Goal: Transaction & Acquisition: Purchase product/service

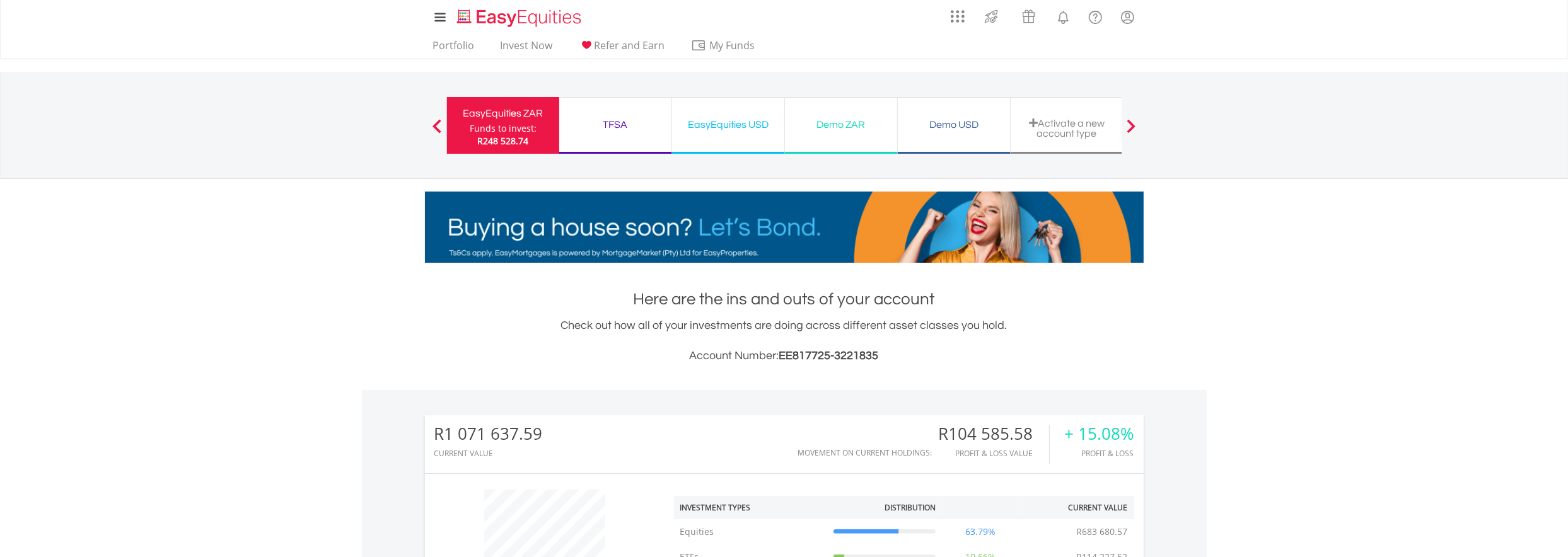
scroll to position [121, 239]
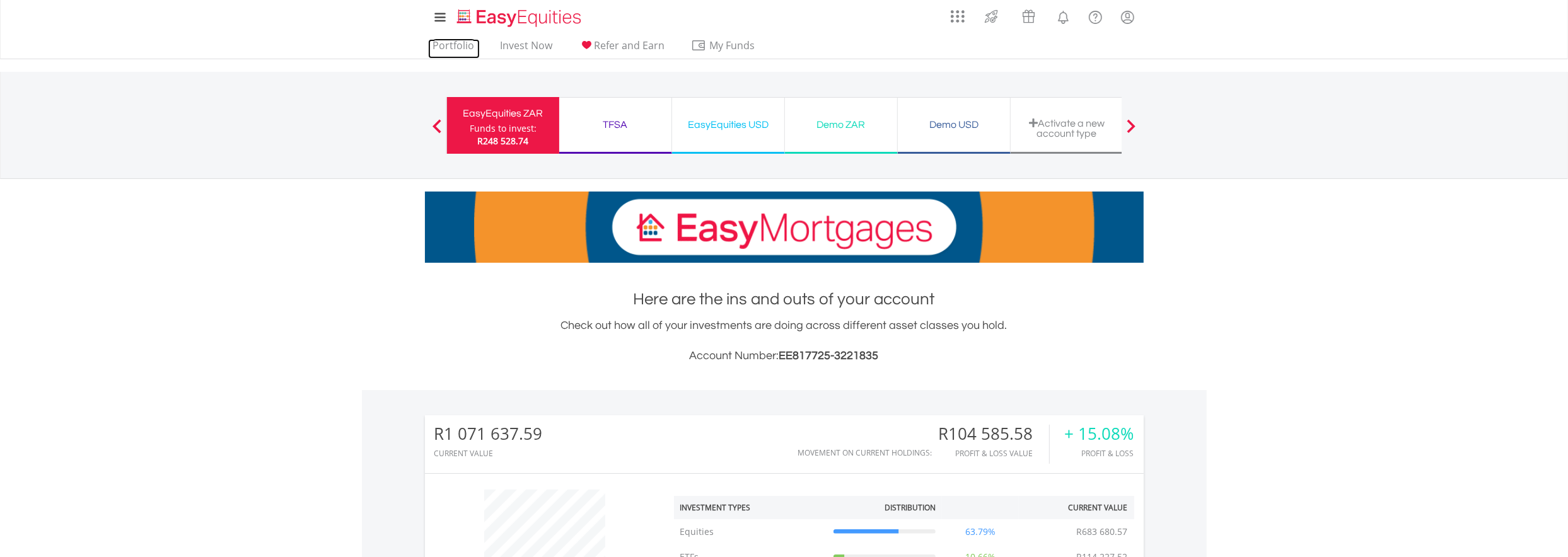
click at [442, 44] on link "Portfolio" at bounding box center [453, 48] width 51 height 19
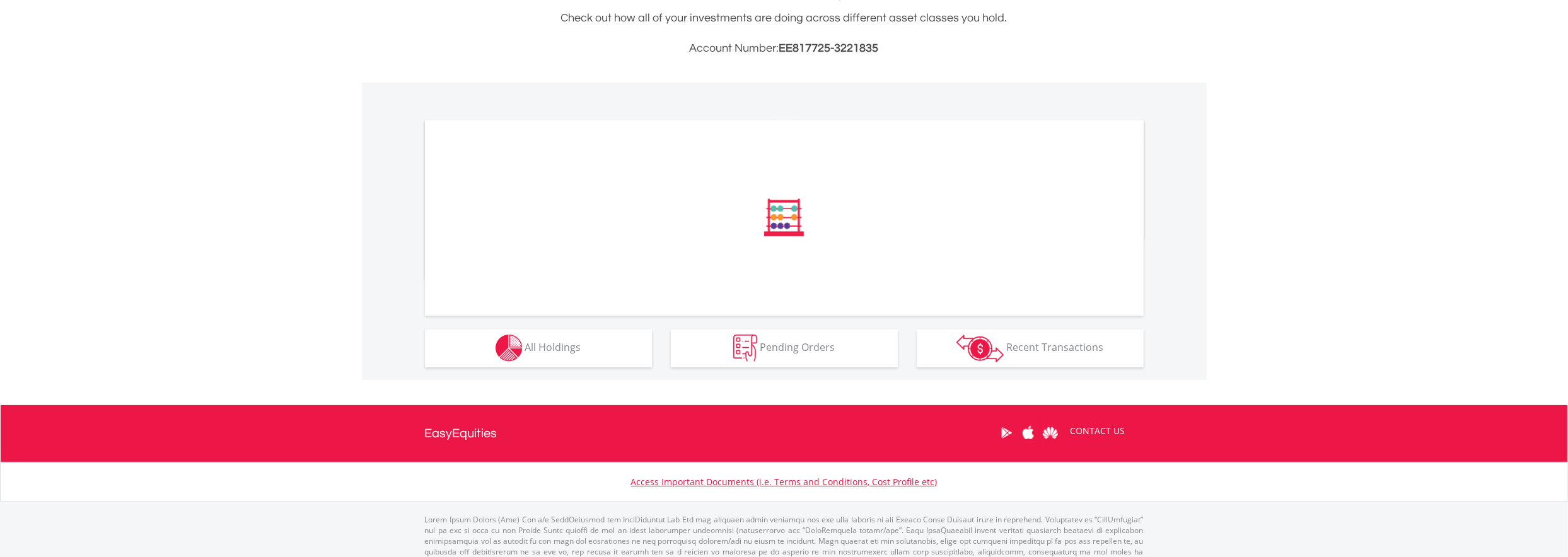
scroll to position [315, 0]
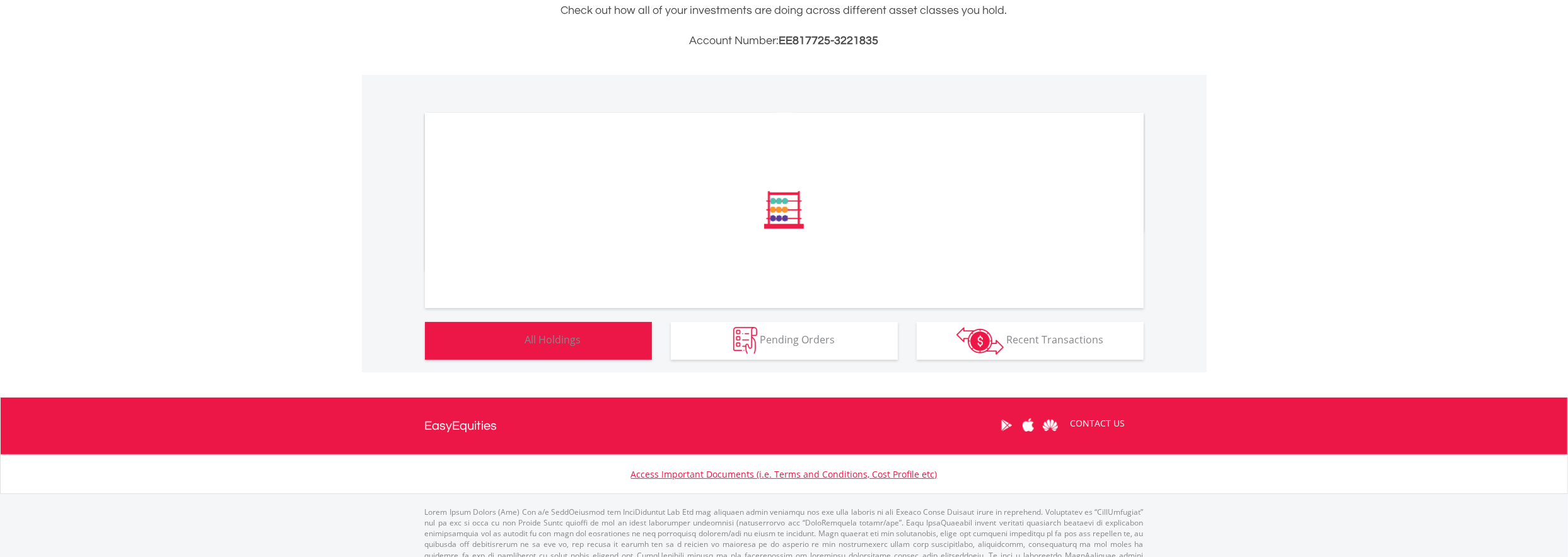
click at [531, 346] on button "Holdings All Holdings" at bounding box center [538, 340] width 227 height 38
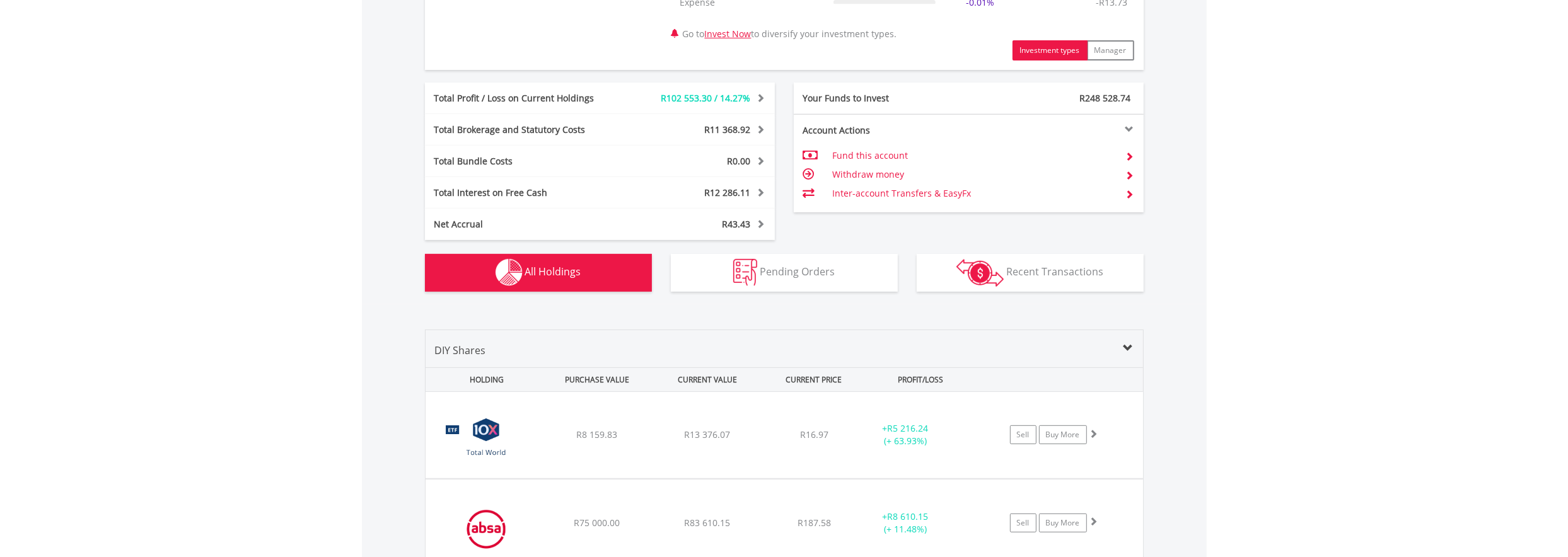
scroll to position [958, 0]
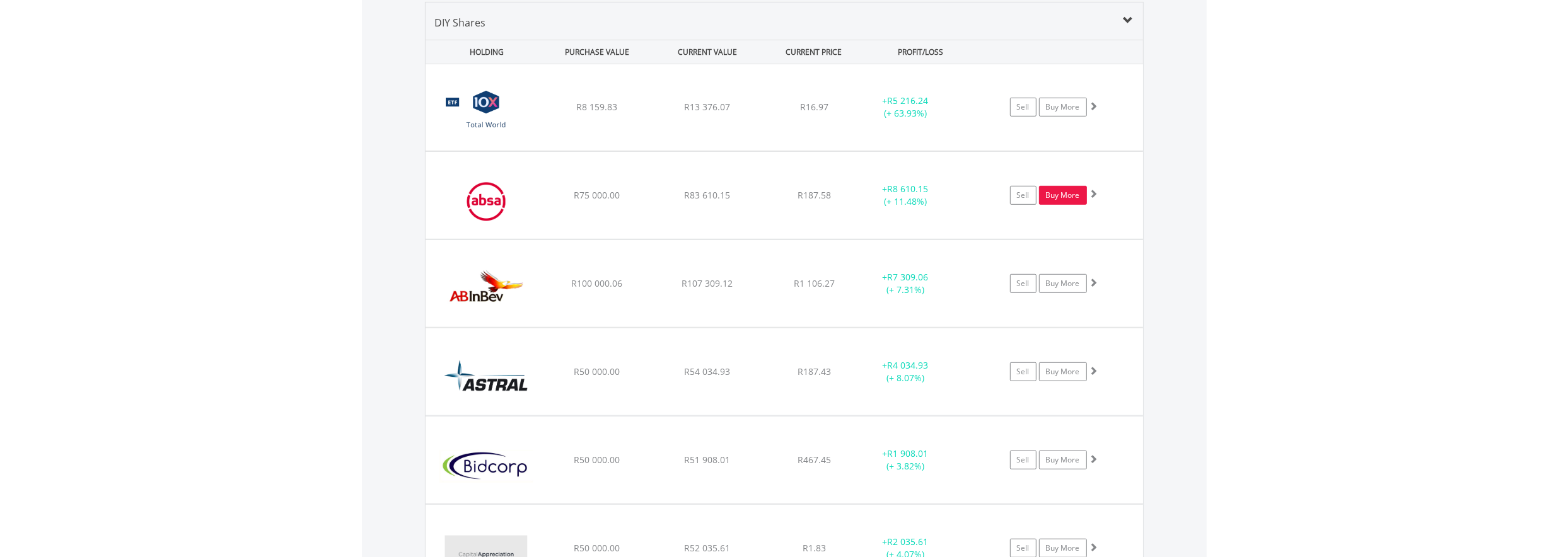
click at [1054, 197] on link "Buy More" at bounding box center [1062, 195] width 48 height 19
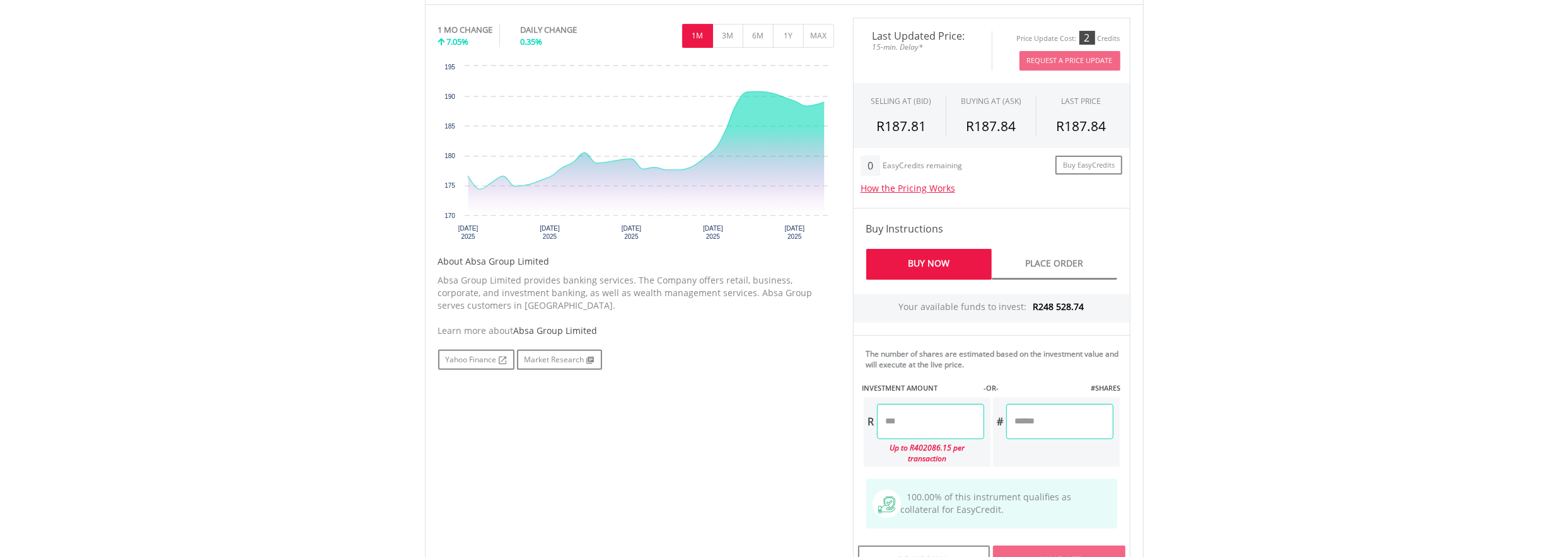
scroll to position [442, 0]
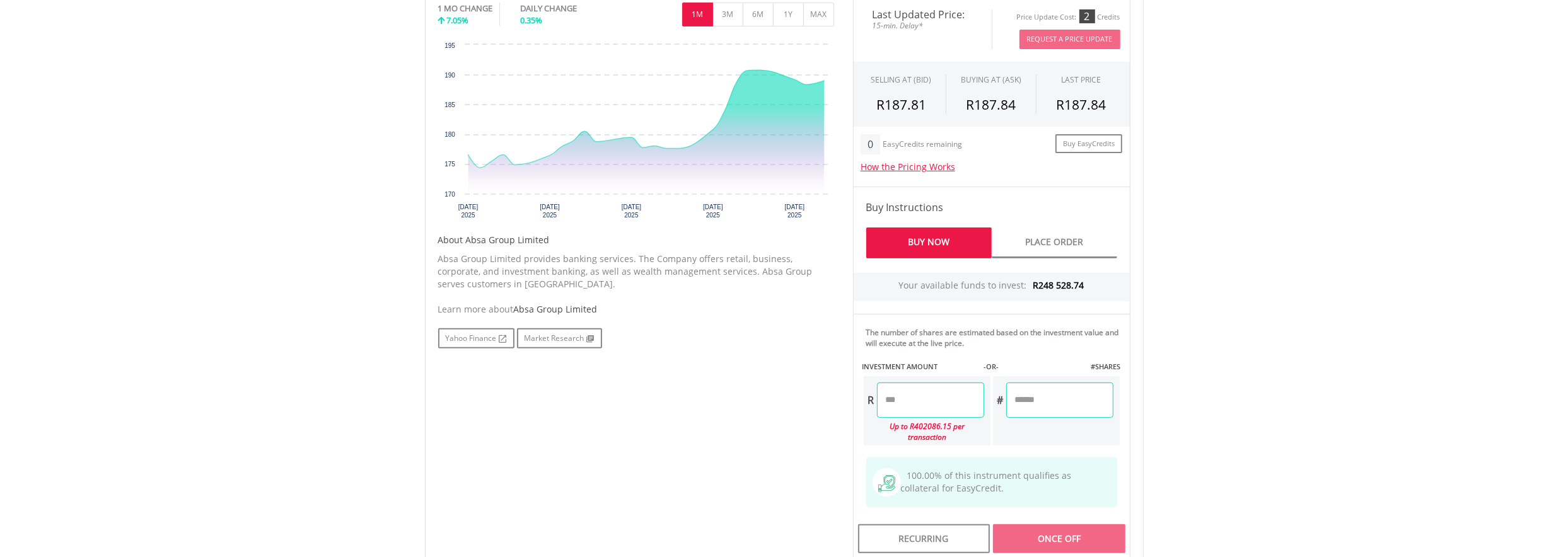
click at [898, 397] on input "number" at bounding box center [930, 400] width 107 height 35
type input "********"
click at [1286, 370] on body "My Investments Invest Now New Listings Sell My Recurring Investments Pending Or…" at bounding box center [784, 180] width 1568 height 1244
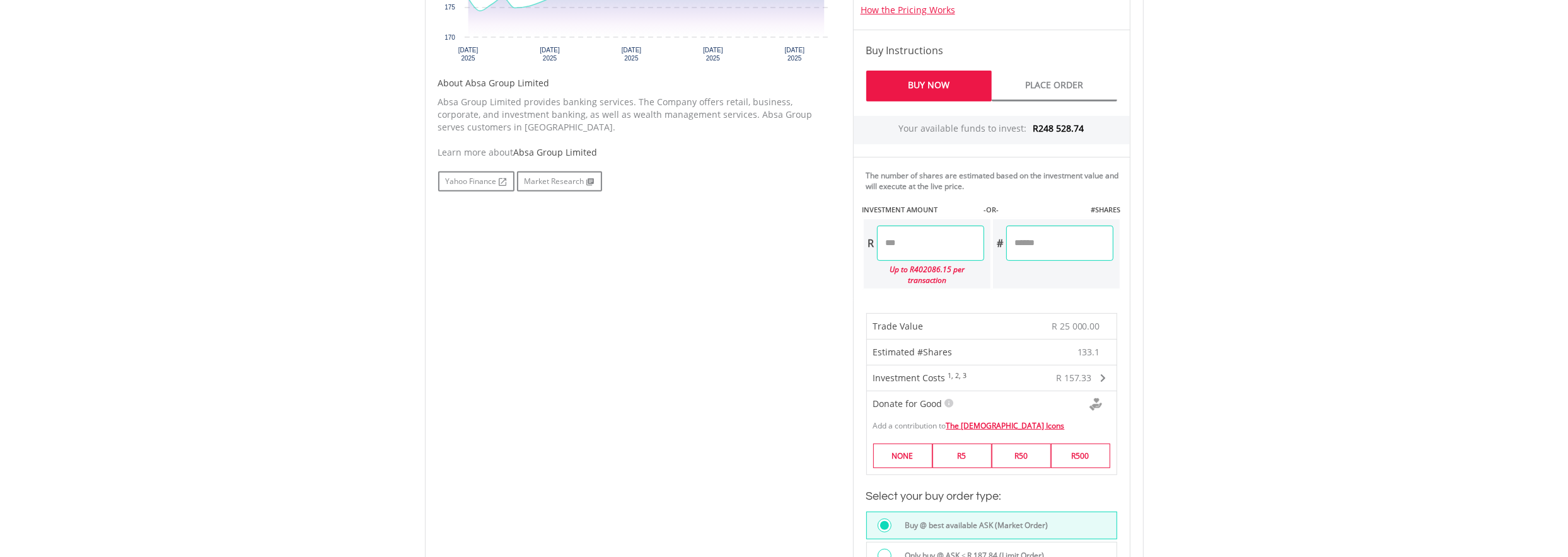
scroll to position [694, 0]
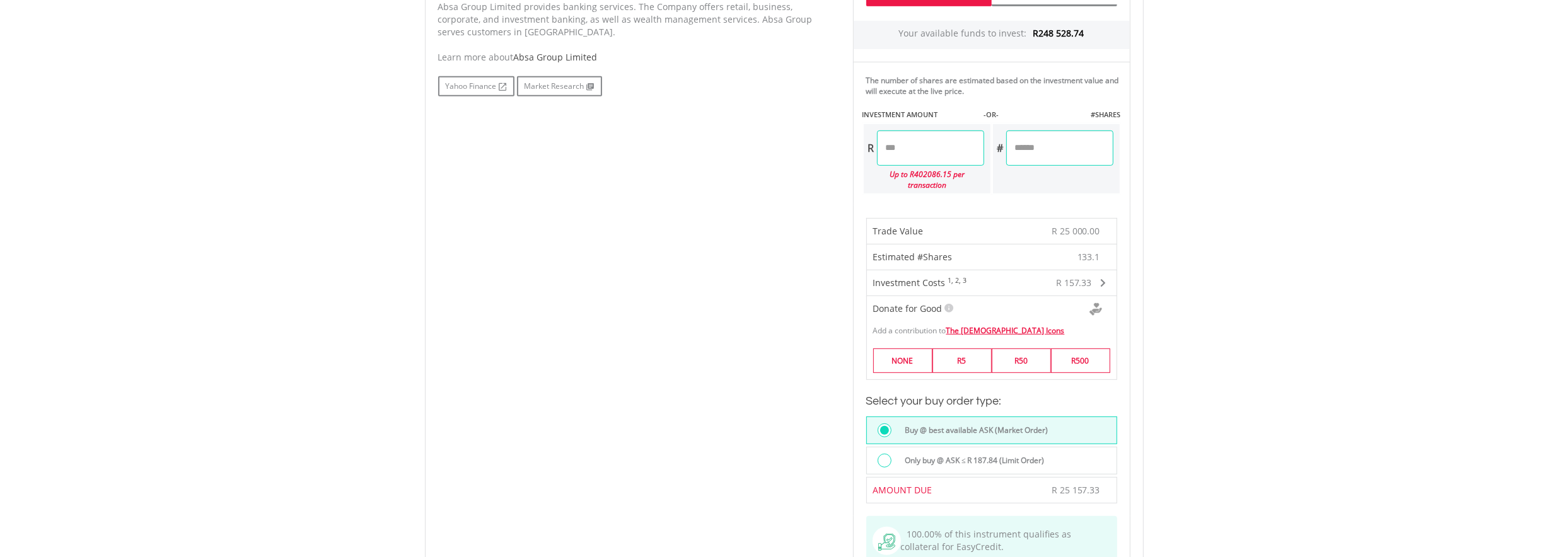
click at [882, 454] on div at bounding box center [884, 461] width 13 height 13
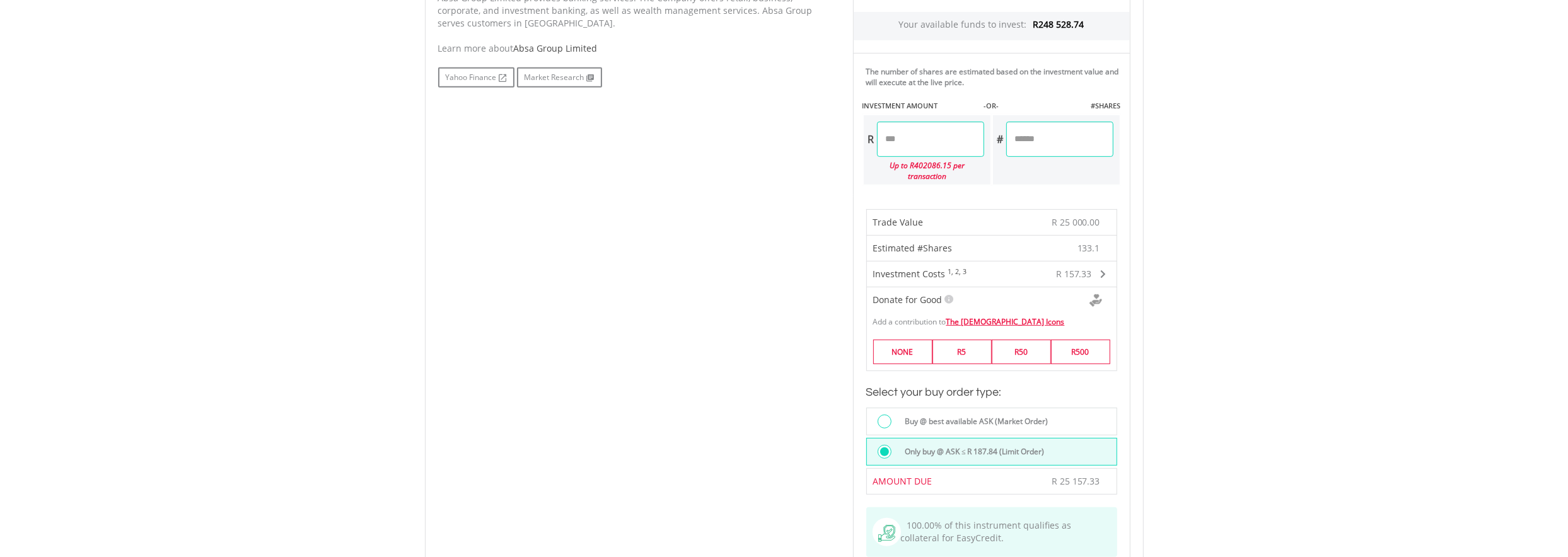
scroll to position [945, 0]
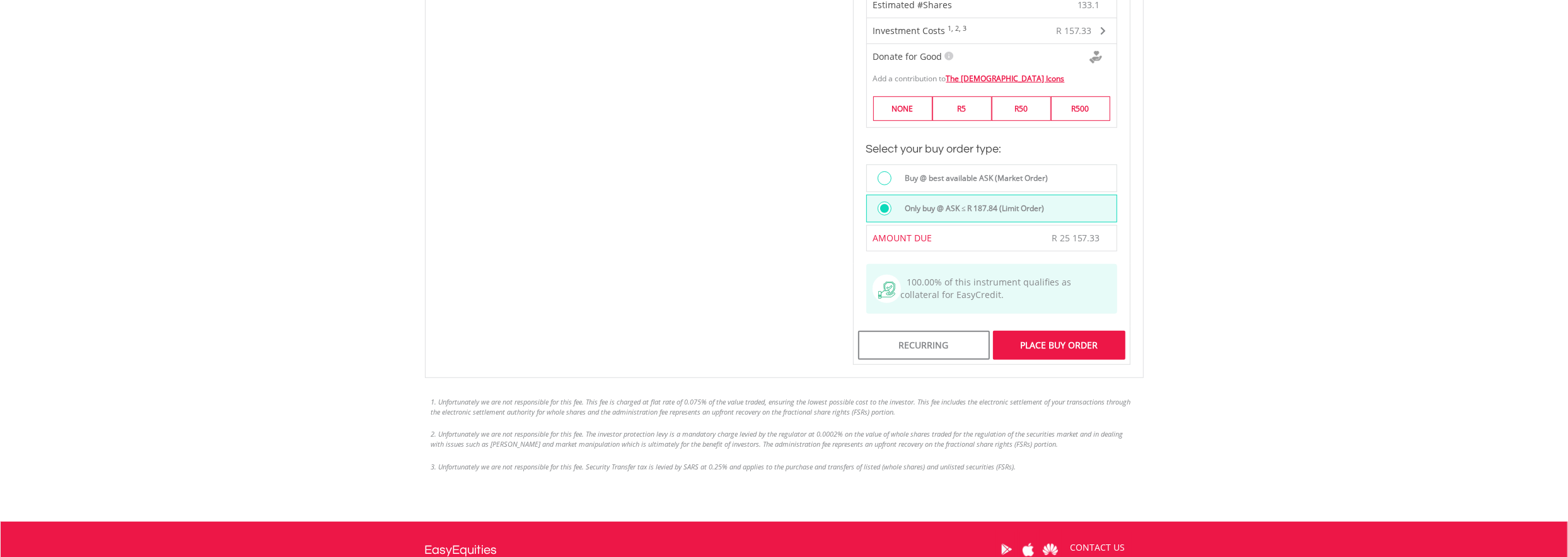
click at [1030, 334] on div "Place Buy Order" at bounding box center [1058, 345] width 131 height 29
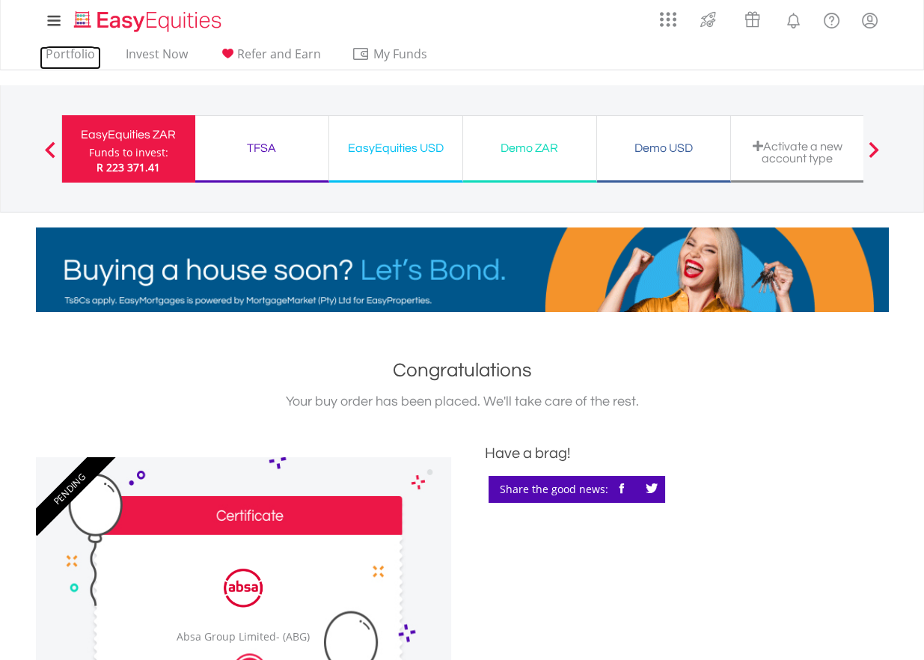
click at [93, 58] on link "Portfolio" at bounding box center [70, 57] width 61 height 23
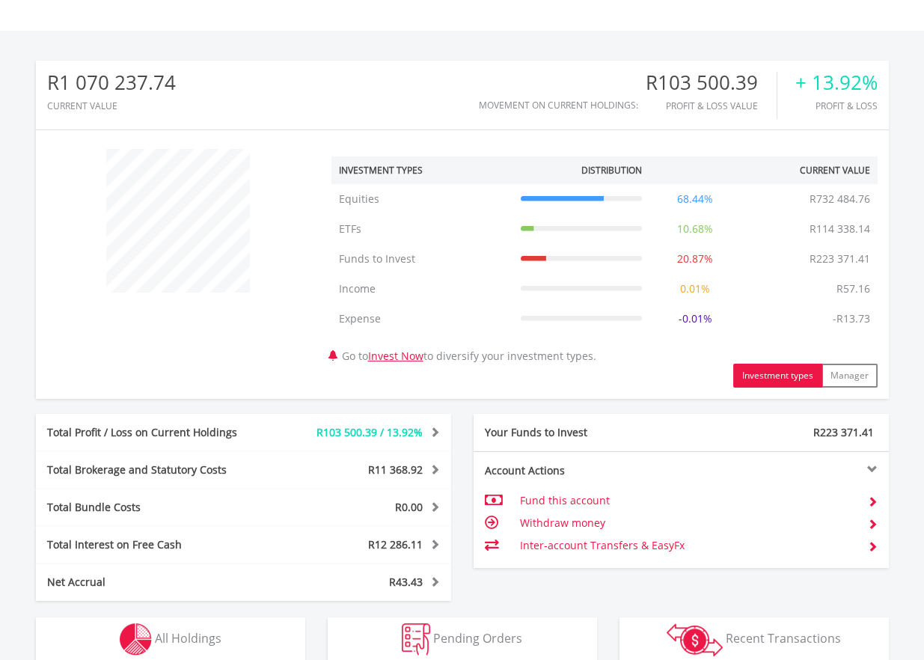
scroll to position [693, 0]
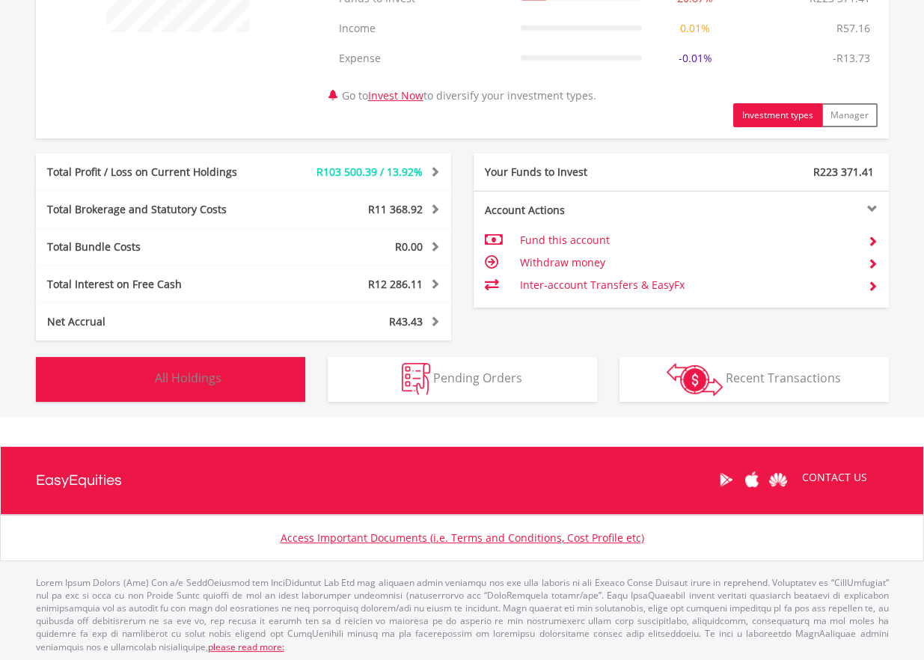
click at [212, 382] on span "All Holdings" at bounding box center [188, 378] width 67 height 16
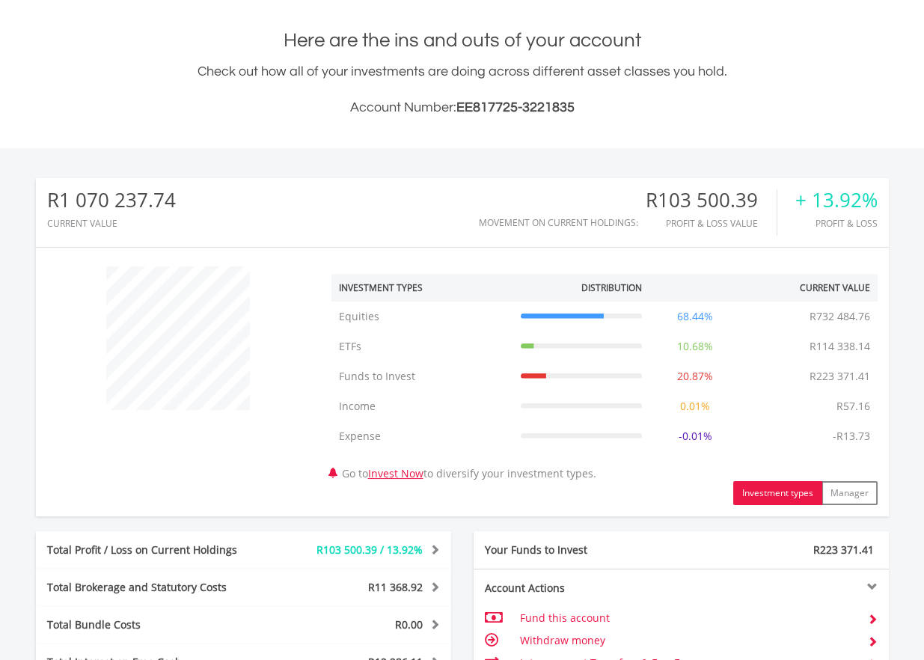
scroll to position [0, 0]
